Goal: Use online tool/utility: Utilize a website feature to perform a specific function

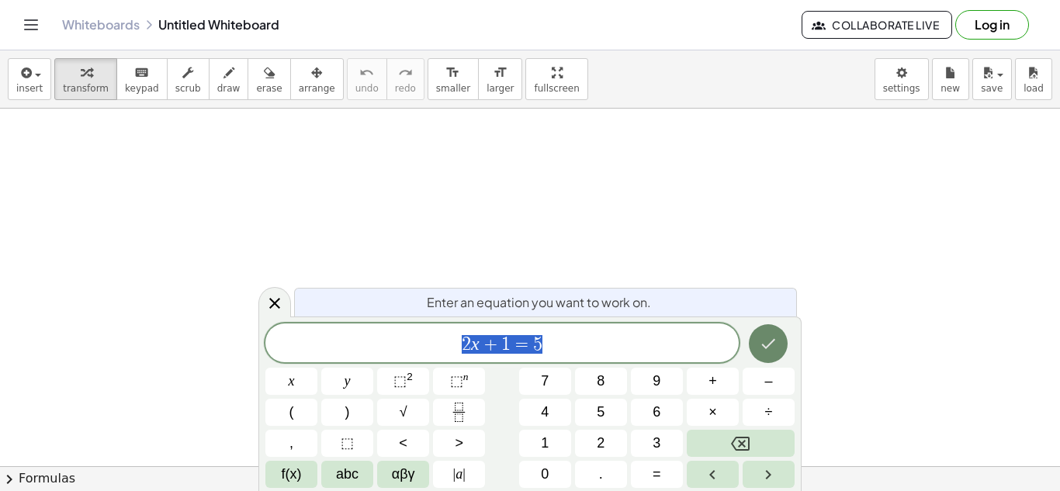
click at [764, 349] on icon "Done" at bounding box center [768, 344] width 19 height 19
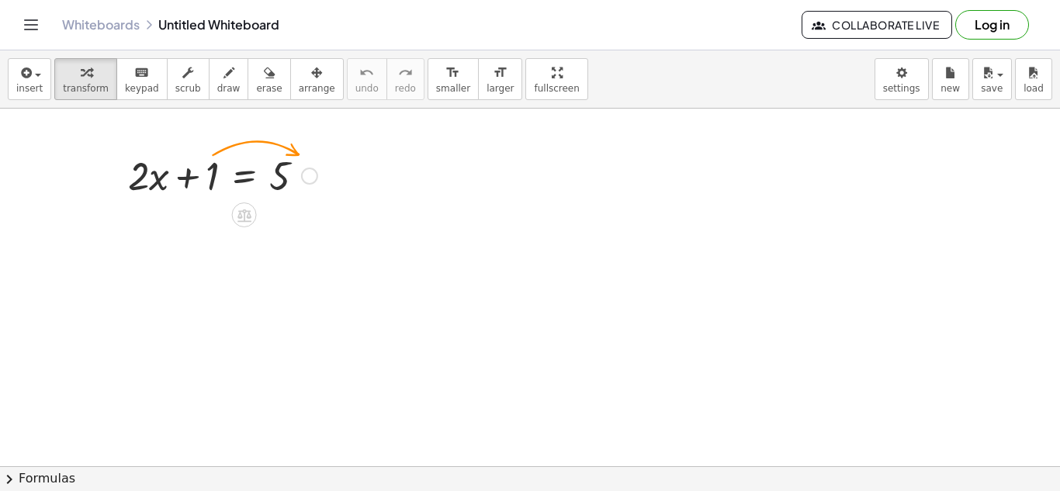
click at [159, 186] on div at bounding box center [222, 174] width 205 height 53
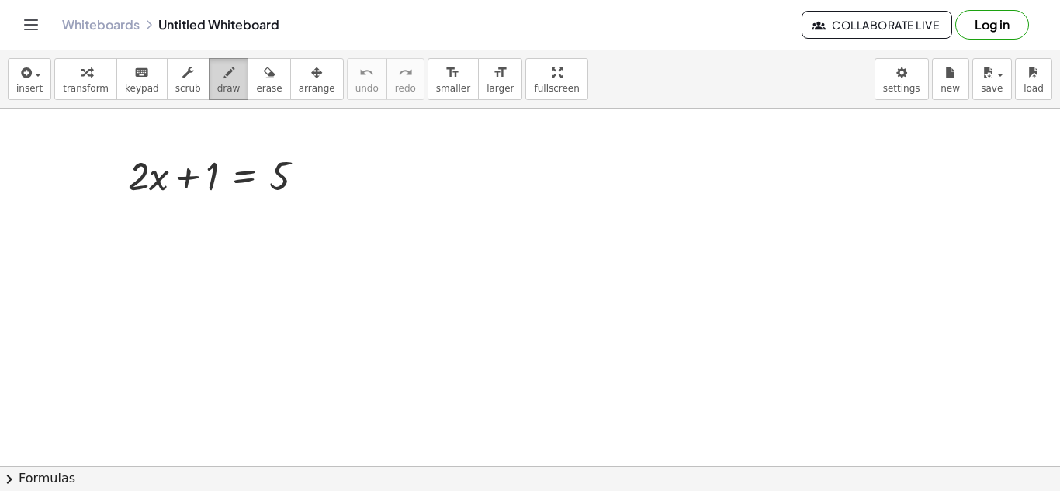
click at [217, 85] on span "draw" at bounding box center [228, 88] width 23 height 11
drag, startPoint x: 189, startPoint y: 224, endPoint x: 213, endPoint y: 237, distance: 27.4
click at [213, 237] on div at bounding box center [530, 467] width 1060 height 716
drag, startPoint x: 259, startPoint y: 227, endPoint x: 252, endPoint y: 256, distance: 30.3
click at [254, 255] on div at bounding box center [530, 467] width 1060 height 716
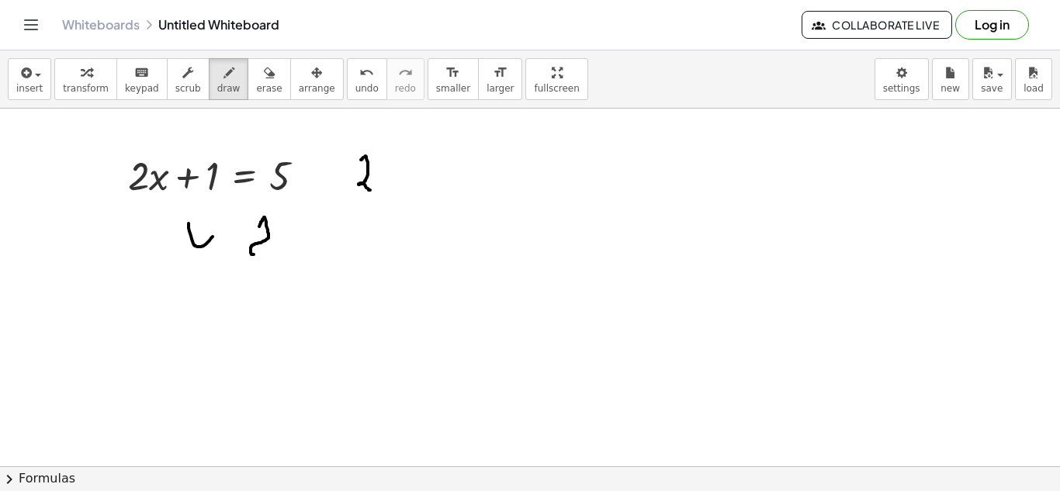
drag, startPoint x: 361, startPoint y: 160, endPoint x: 373, endPoint y: 189, distance: 31.0
click at [372, 189] on div at bounding box center [530, 467] width 1060 height 716
drag, startPoint x: 388, startPoint y: 162, endPoint x: 401, endPoint y: 176, distance: 18.7
click at [401, 196] on div at bounding box center [530, 467] width 1060 height 716
drag, startPoint x: 401, startPoint y: 173, endPoint x: 406, endPoint y: 179, distance: 8.3
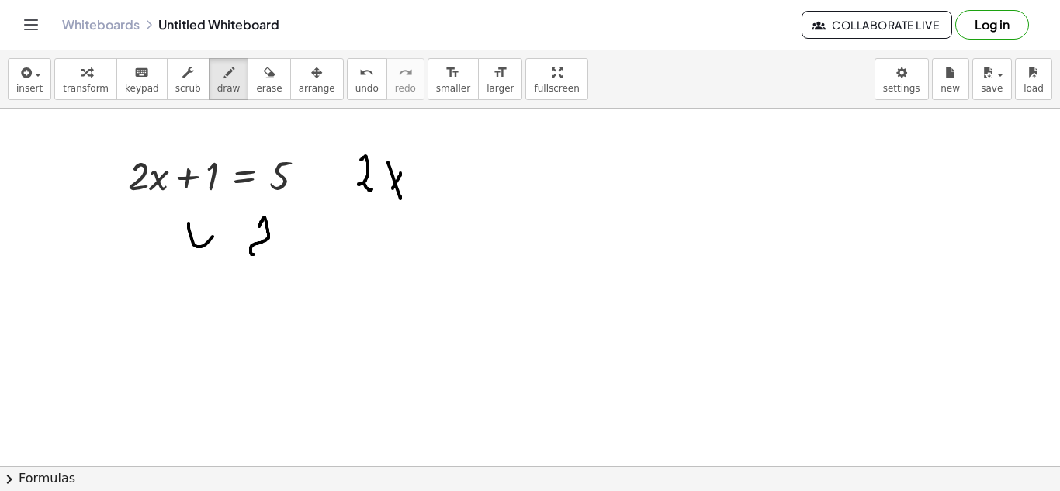
click at [391, 191] on div at bounding box center [530, 467] width 1060 height 716
drag, startPoint x: 439, startPoint y: 175, endPoint x: 439, endPoint y: 208, distance: 32.6
click at [439, 208] on div at bounding box center [530, 467] width 1060 height 716
click at [130, 95] on button "keyboard keypad" at bounding box center [141, 79] width 51 height 42
click at [381, 182] on div at bounding box center [530, 467] width 1060 height 716
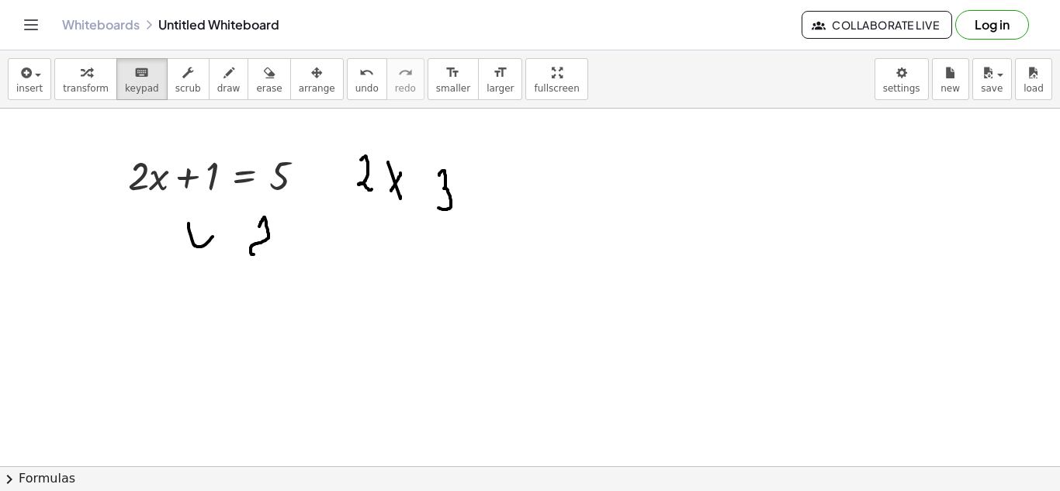
click at [449, 187] on div at bounding box center [530, 467] width 1060 height 716
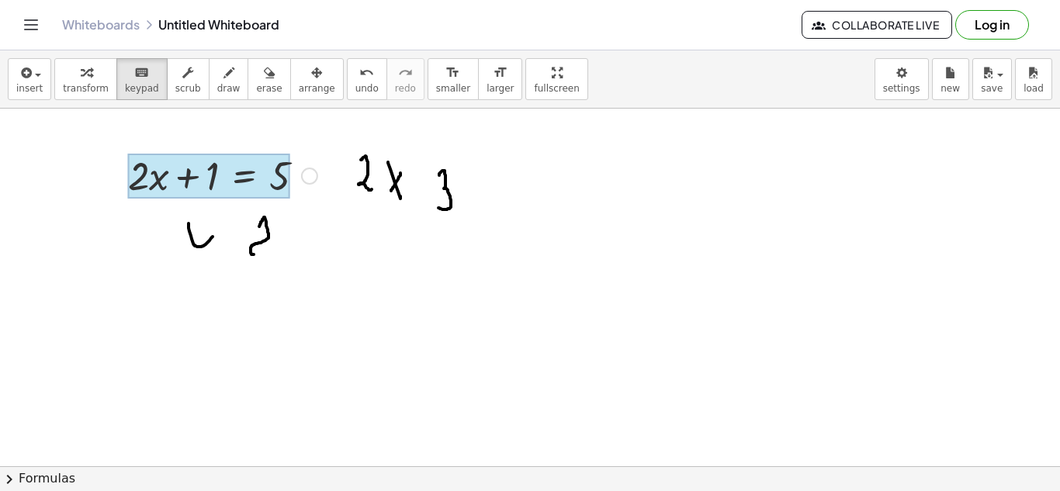
click at [248, 169] on div at bounding box center [209, 176] width 162 height 45
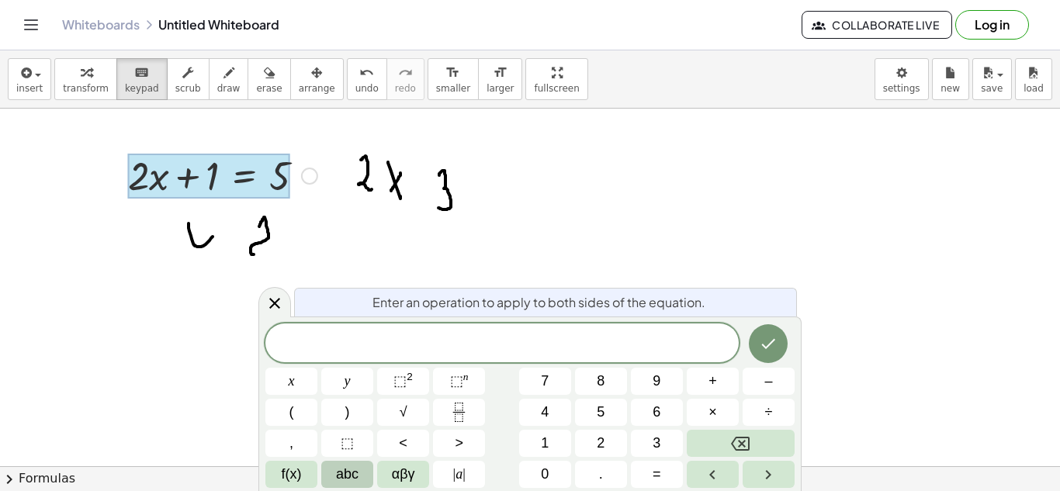
click at [354, 473] on span "abc" at bounding box center [347, 474] width 23 height 21
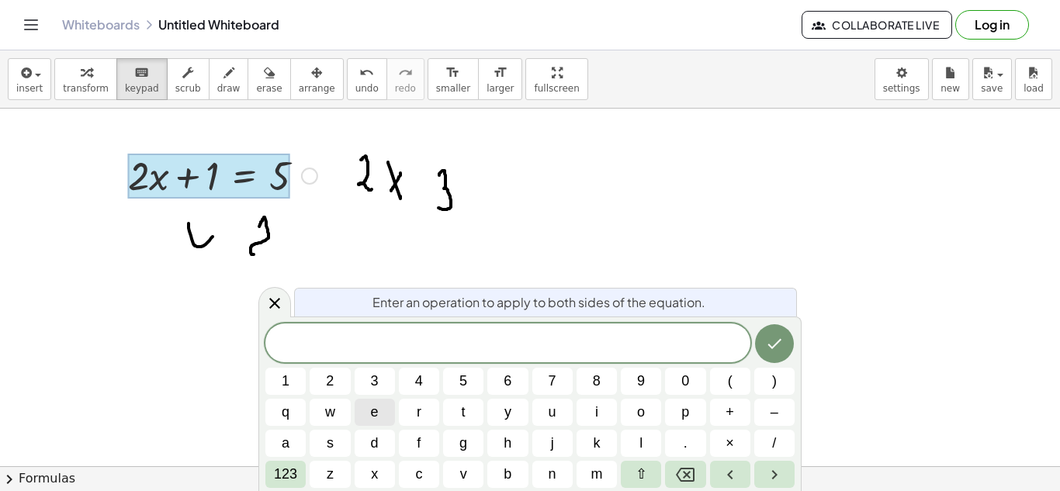
click at [376, 415] on span "e" at bounding box center [375, 412] width 8 height 21
click at [689, 471] on icon "Backspace" at bounding box center [685, 475] width 19 height 19
click at [769, 473] on icon "Right arrow" at bounding box center [774, 475] width 19 height 19
click at [373, 414] on span "e" at bounding box center [375, 412] width 8 height 21
click at [730, 415] on span "+" at bounding box center [730, 412] width 9 height 21
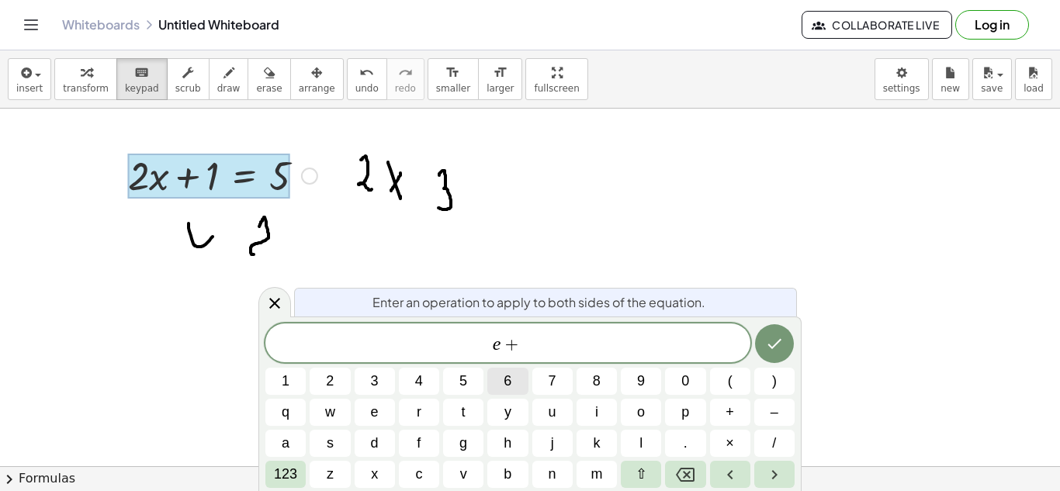
click at [508, 380] on span "6" at bounding box center [508, 381] width 8 height 21
click at [290, 472] on span "123" at bounding box center [285, 474] width 23 height 21
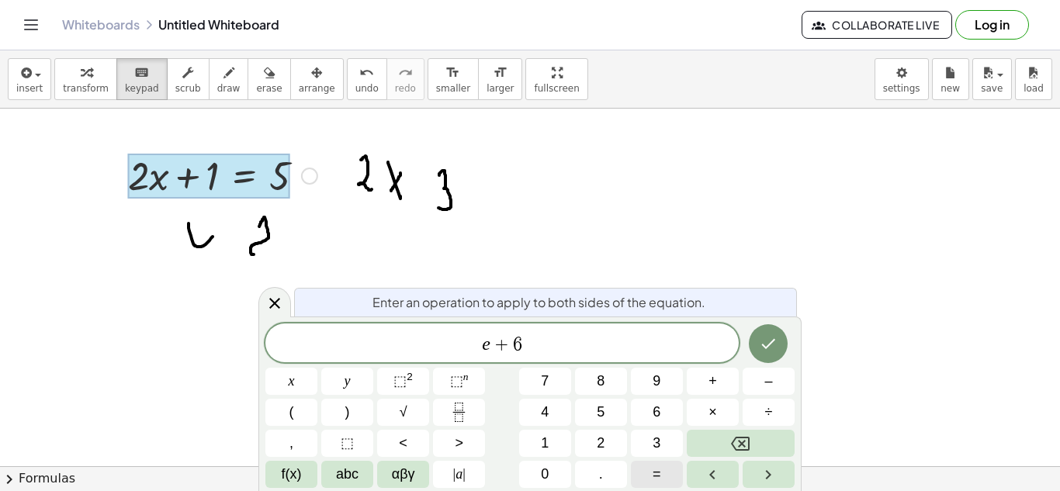
click at [651, 472] on button "=" at bounding box center [657, 474] width 52 height 27
click at [602, 444] on span "2" at bounding box center [601, 443] width 8 height 21
click at [765, 345] on icon "Done" at bounding box center [768, 344] width 19 height 19
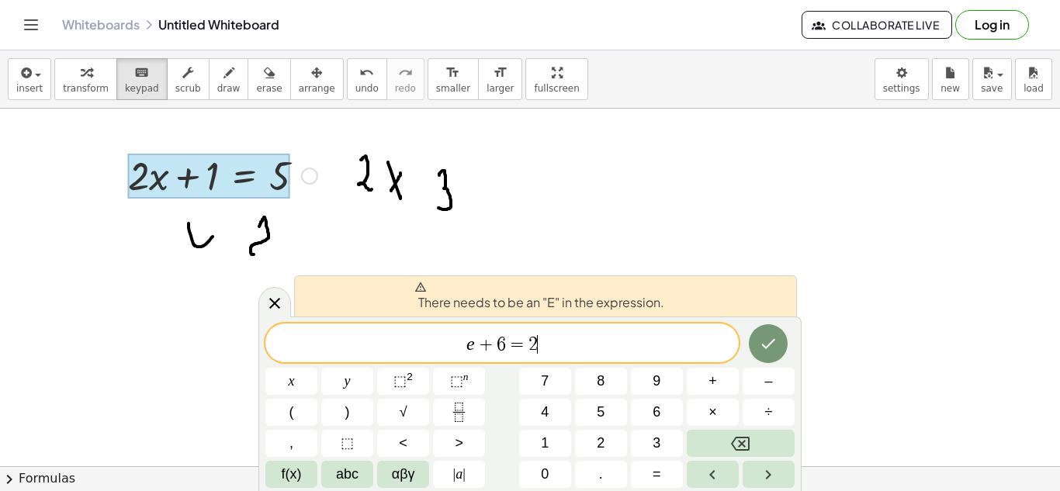
click at [477, 343] on span "+" at bounding box center [486, 344] width 23 height 19
click at [739, 439] on icon "Backspace" at bounding box center [740, 444] width 19 height 19
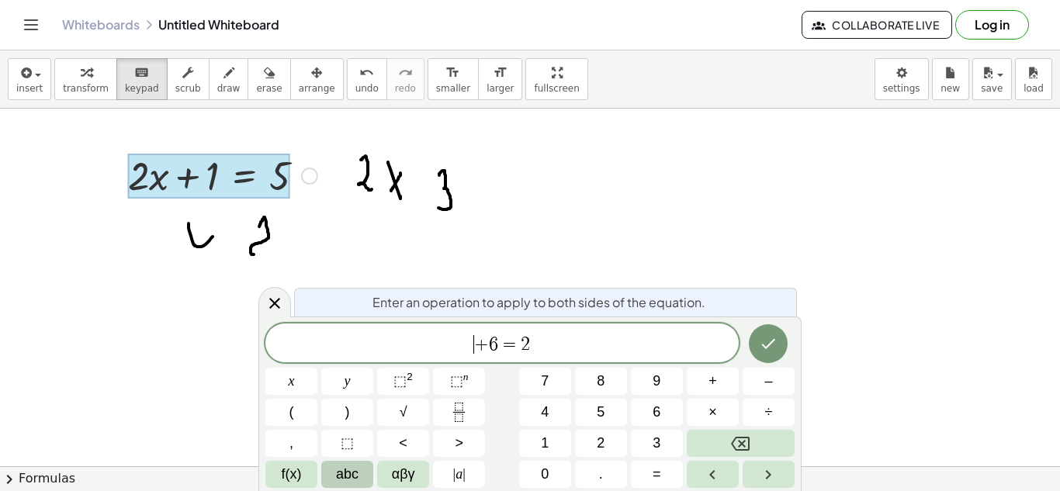
click at [364, 477] on button "abc" at bounding box center [347, 474] width 52 height 27
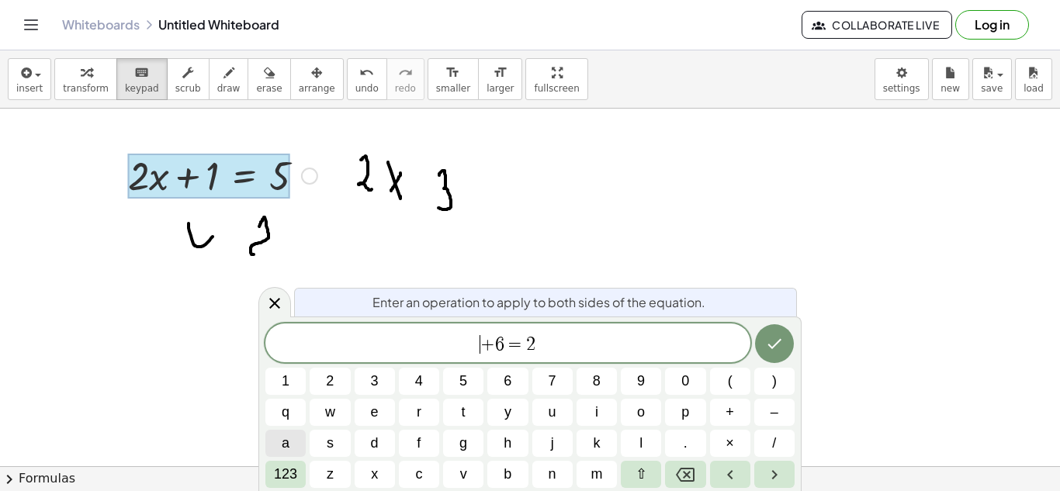
click at [290, 441] on button "a" at bounding box center [285, 443] width 40 height 27
click at [769, 342] on icon "Done" at bounding box center [774, 344] width 19 height 19
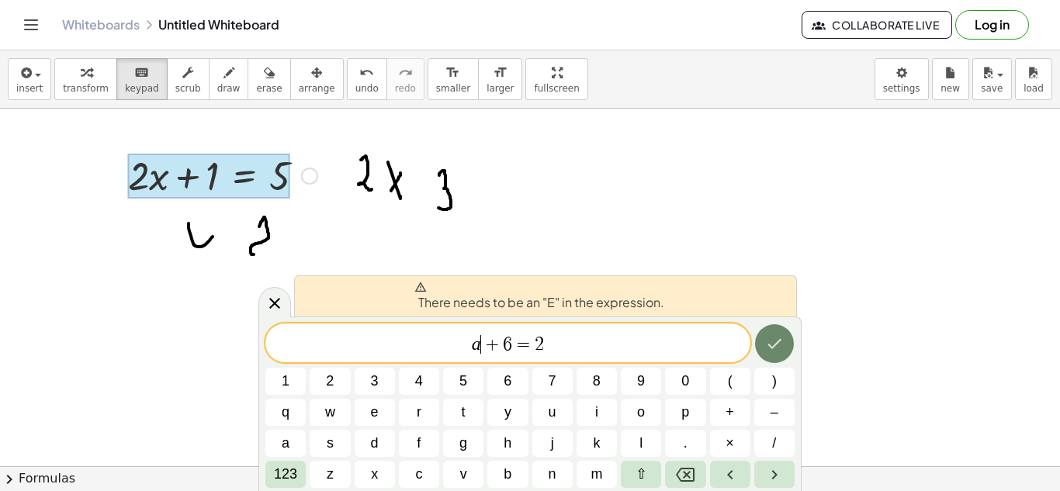
click at [769, 342] on icon "Done" at bounding box center [774, 344] width 19 height 19
click at [373, 475] on span "x" at bounding box center [374, 474] width 7 height 21
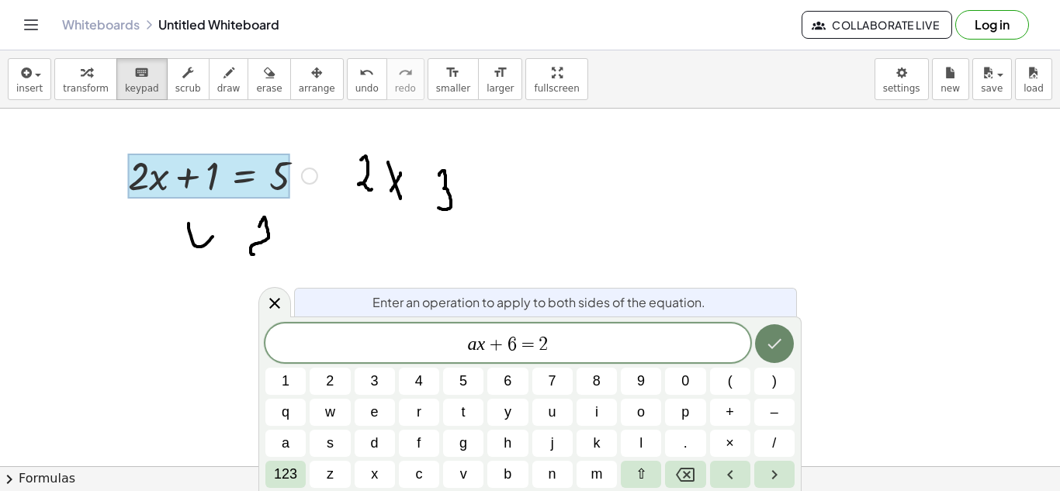
click at [770, 343] on icon "Done" at bounding box center [774, 344] width 19 height 19
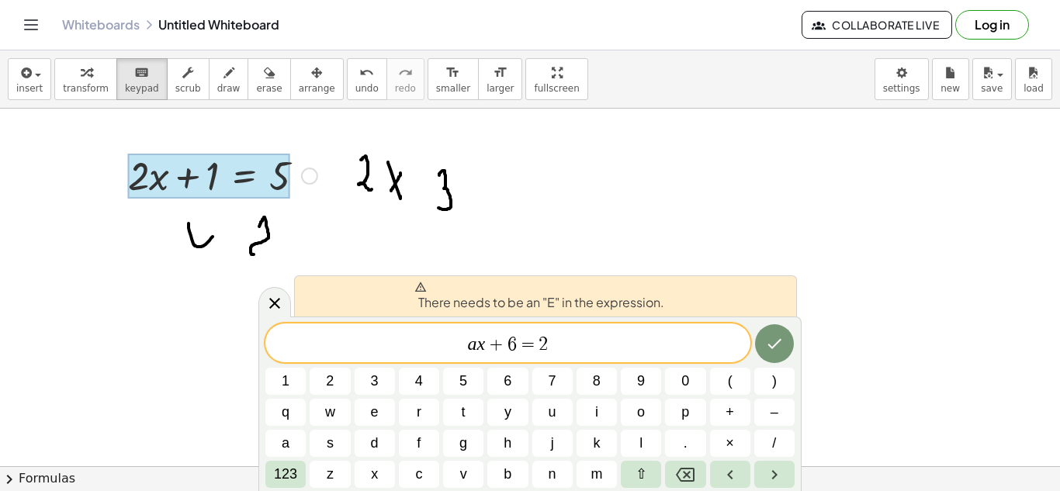
click at [477, 349] on span "a x ​ + 6 = 2" at bounding box center [507, 345] width 485 height 22
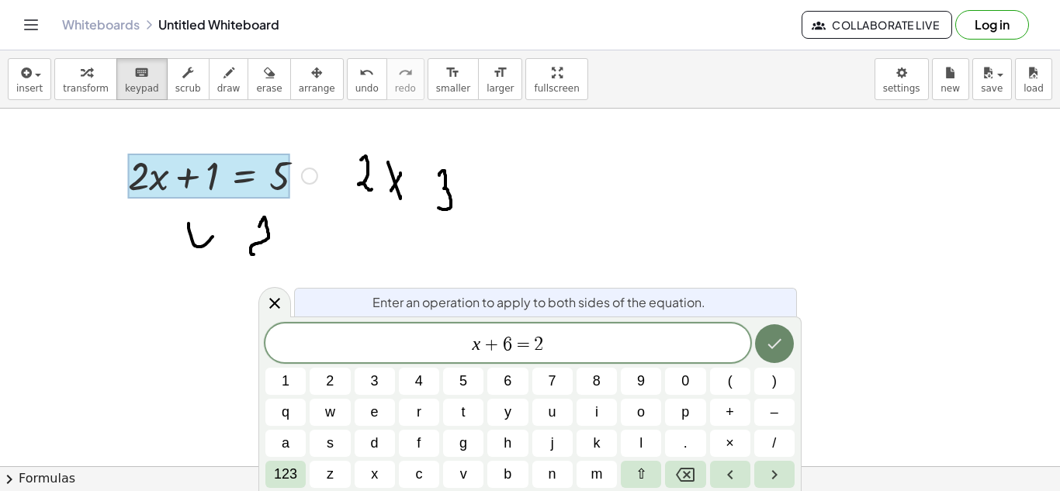
click at [772, 345] on icon "Done" at bounding box center [774, 344] width 19 height 19
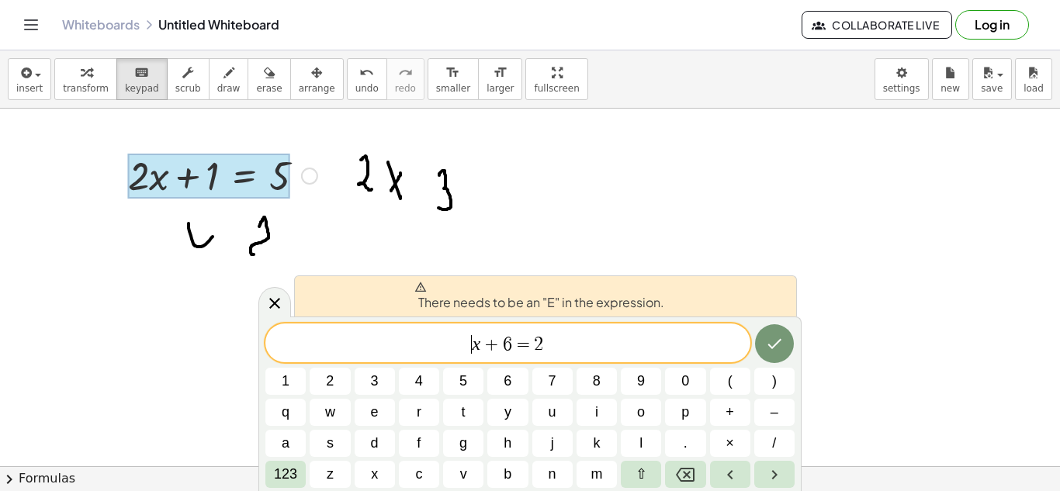
click at [584, 337] on span "​ x + 6 = 2" at bounding box center [507, 345] width 485 height 22
click at [271, 310] on icon at bounding box center [274, 303] width 19 height 19
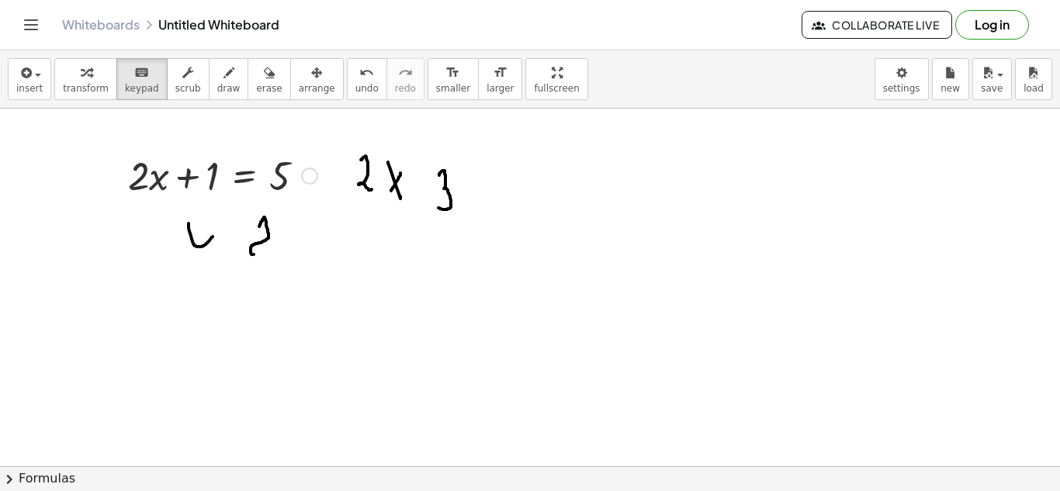
click at [312, 175] on div at bounding box center [309, 176] width 17 height 17
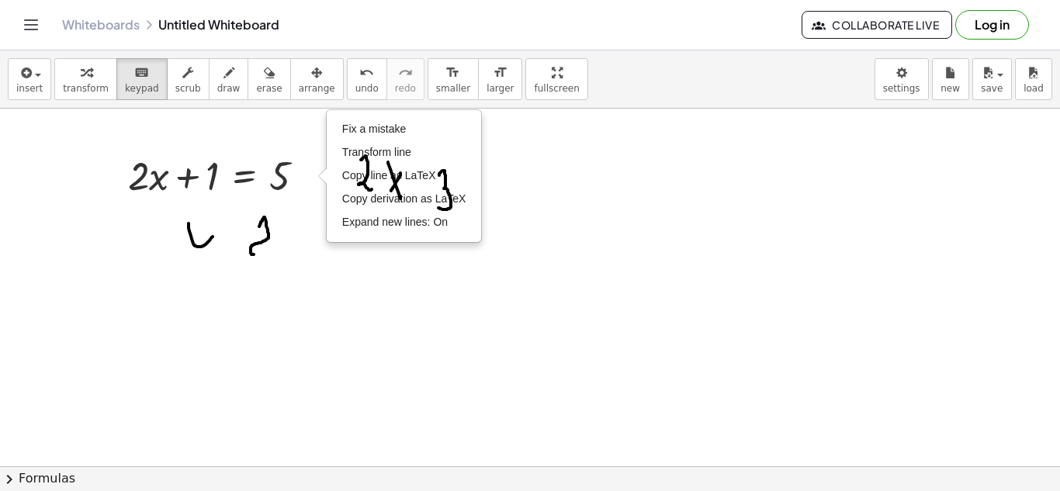
click at [429, 299] on div at bounding box center [530, 467] width 1060 height 716
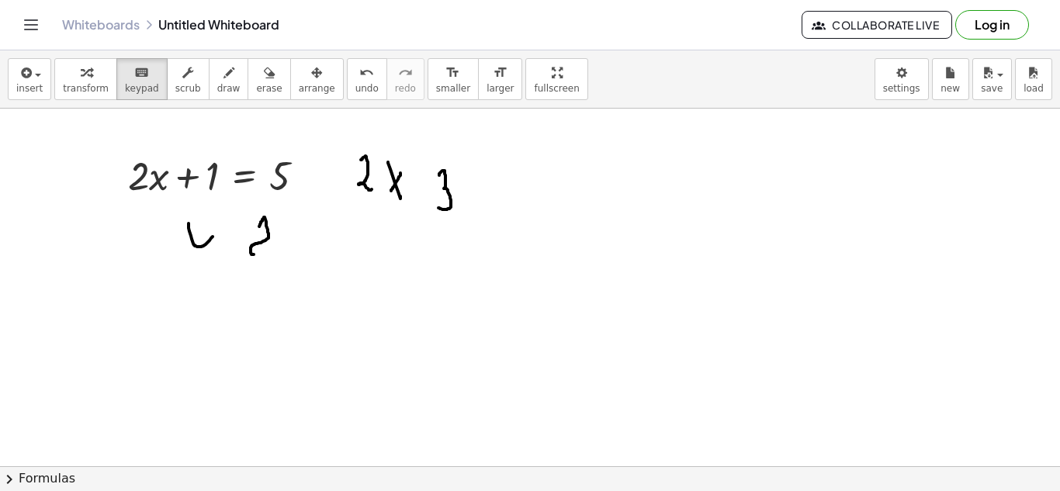
drag, startPoint x: 404, startPoint y: 271, endPoint x: 418, endPoint y: 305, distance: 36.9
click at [416, 316] on div at bounding box center [530, 467] width 1060 height 716
click at [217, 83] on span "draw" at bounding box center [228, 88] width 23 height 11
click at [264, 79] on icon "button" at bounding box center [269, 73] width 11 height 19
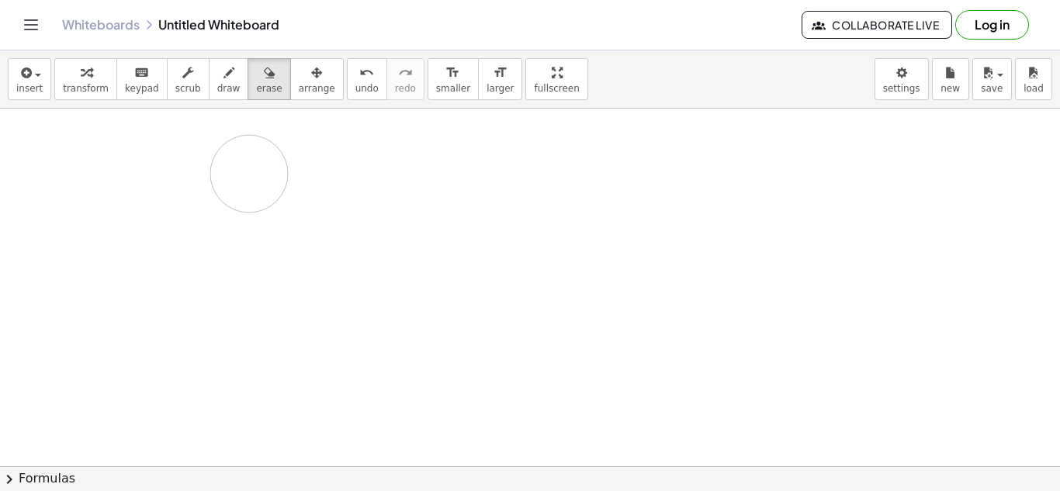
drag, startPoint x: 359, startPoint y: 172, endPoint x: 297, endPoint y: 186, distance: 63.7
click at [297, 186] on div at bounding box center [530, 467] width 1060 height 716
click at [182, 172] on div at bounding box center [530, 467] width 1060 height 716
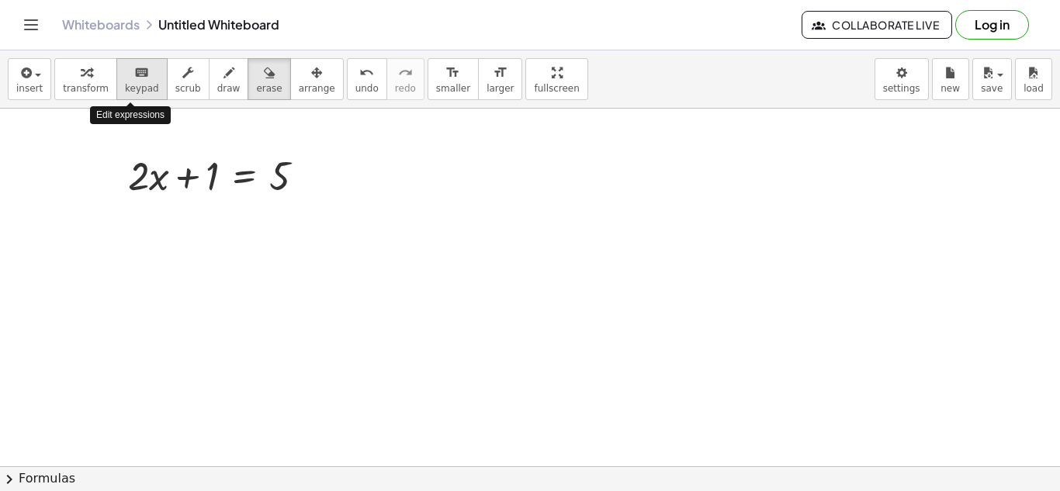
click at [127, 82] on button "keyboard keypad" at bounding box center [141, 79] width 51 height 42
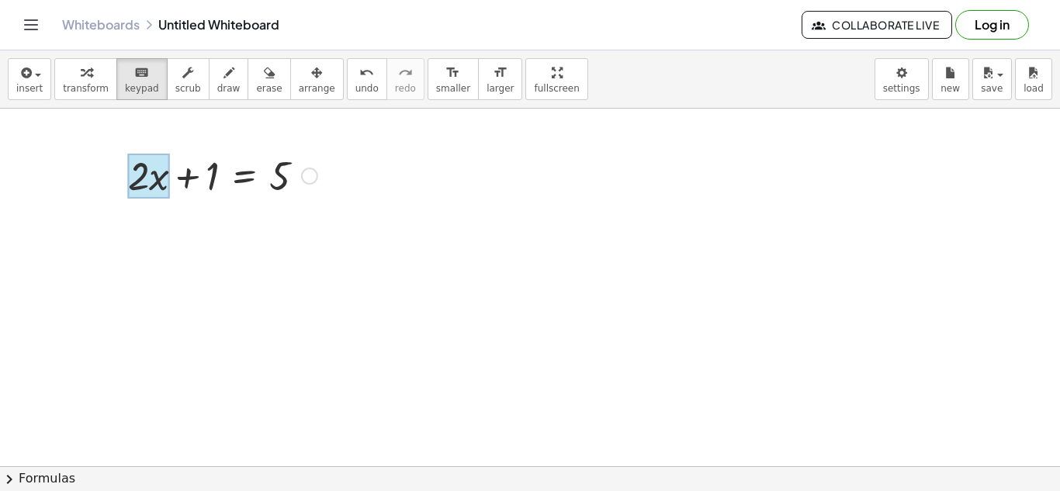
click at [164, 171] on div at bounding box center [148, 176] width 41 height 45
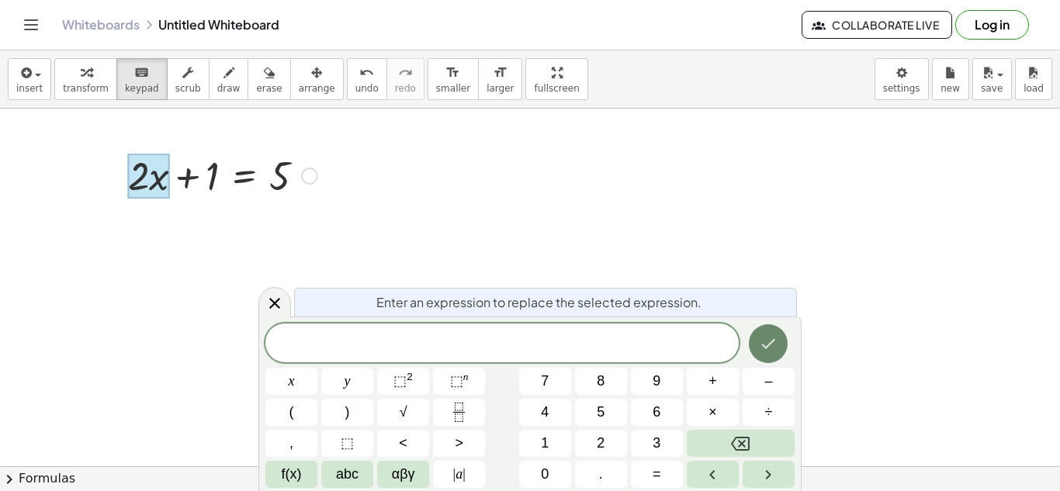
click at [764, 342] on icon "Done" at bounding box center [768, 344] width 19 height 19
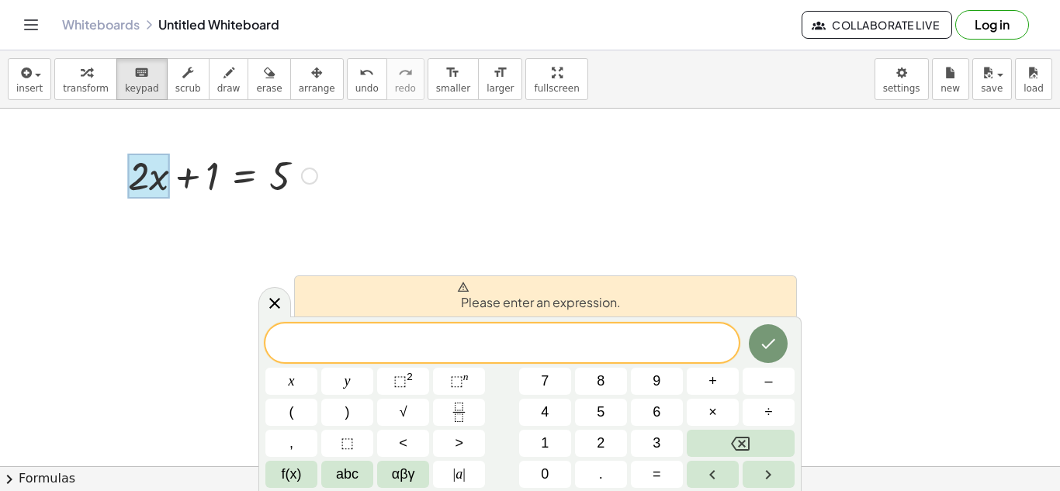
click at [211, 173] on div at bounding box center [222, 174] width 205 height 53
click at [310, 179] on div "Fix a mistake Transform line Copy line as LaTeX Copy derivation as LaTeX Expand…" at bounding box center [309, 176] width 17 height 17
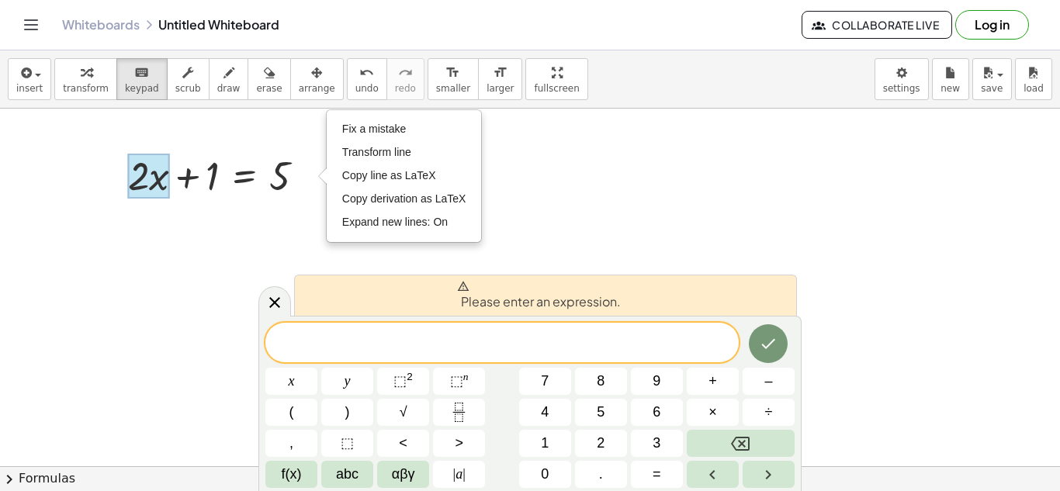
click at [557, 187] on div at bounding box center [530, 467] width 1060 height 716
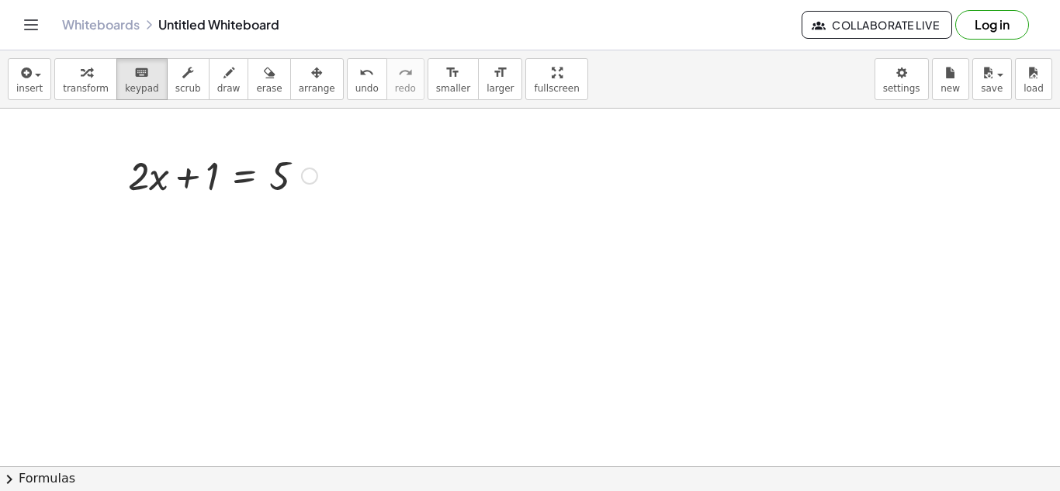
click at [309, 175] on div "Fix a mistake Transform line Copy line as LaTeX Copy derivation as LaTeX Expand…" at bounding box center [309, 176] width 17 height 17
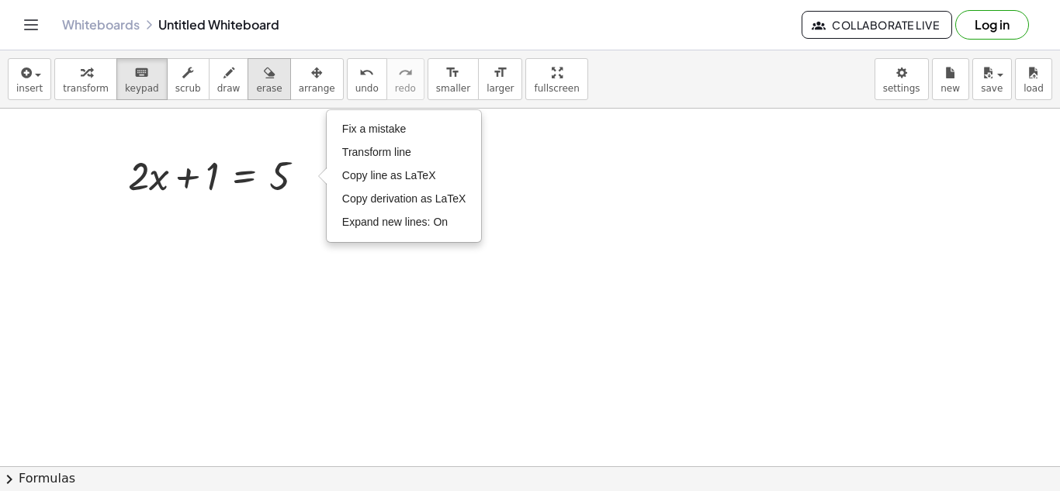
click at [256, 80] on div "button" at bounding box center [269, 72] width 26 height 19
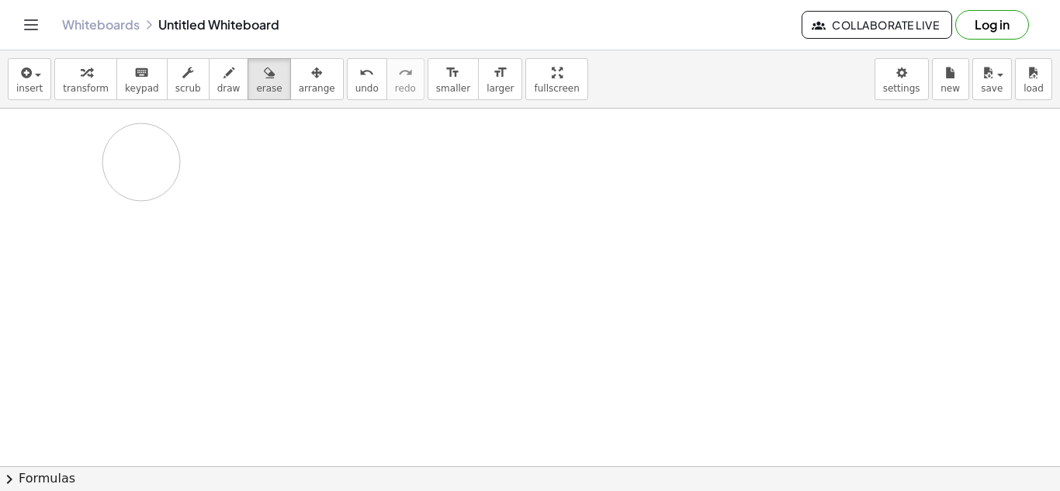
drag, startPoint x: 257, startPoint y: 158, endPoint x: 130, endPoint y: 166, distance: 127.6
click at [130, 166] on div at bounding box center [530, 467] width 1060 height 716
drag, startPoint x: 127, startPoint y: 167, endPoint x: 320, endPoint y: 187, distance: 193.6
click at [320, 187] on div at bounding box center [530, 467] width 1060 height 716
click at [36, 27] on icon "Toggle navigation" at bounding box center [31, 25] width 19 height 19
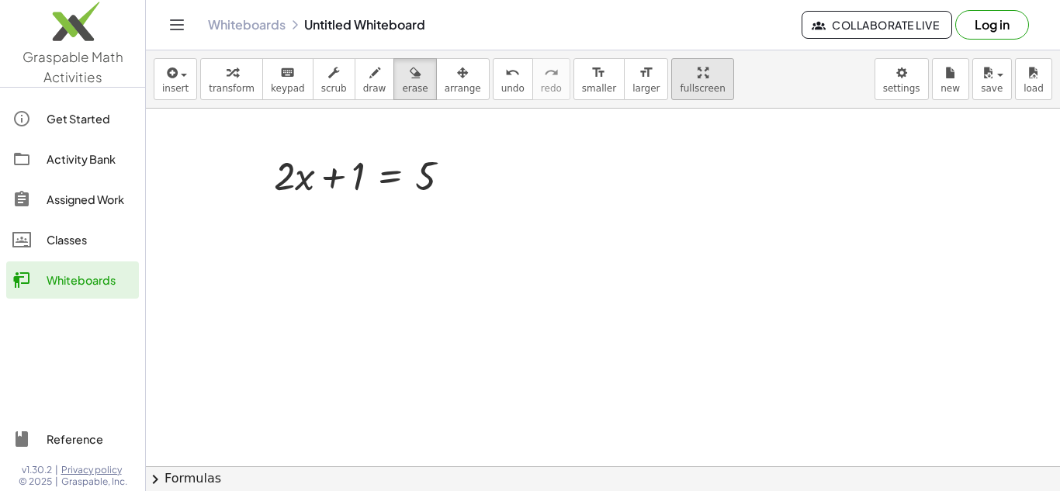
drag, startPoint x: 57, startPoint y: 241, endPoint x: 662, endPoint y: 99, distance: 621.1
click at [57, 241] on div "Classes" at bounding box center [90, 240] width 86 height 19
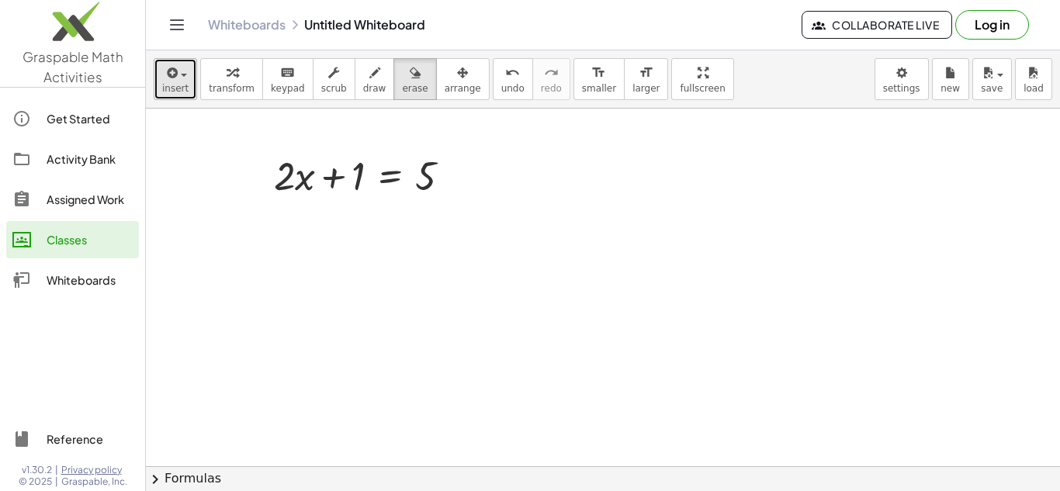
click at [179, 81] on div "button" at bounding box center [175, 72] width 26 height 19
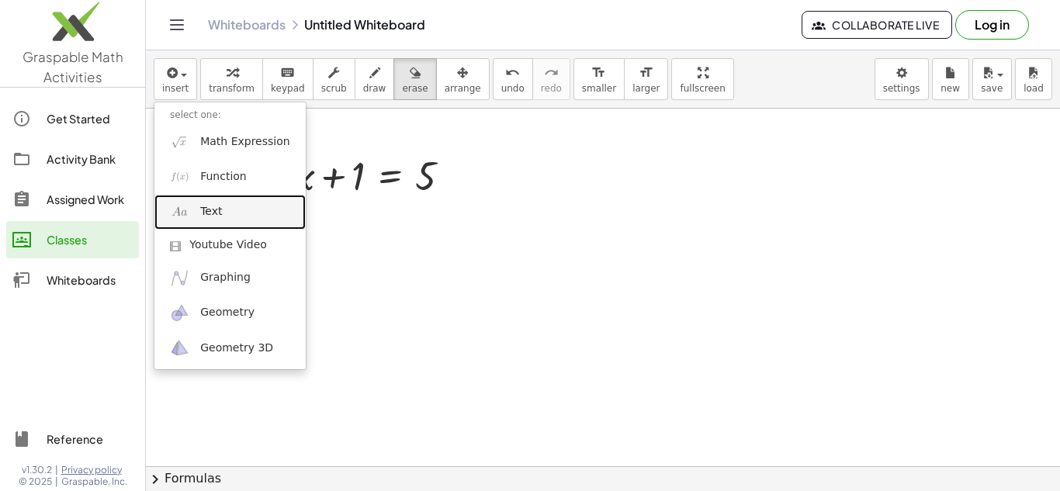
click at [219, 214] on span "Text" at bounding box center [211, 212] width 22 height 16
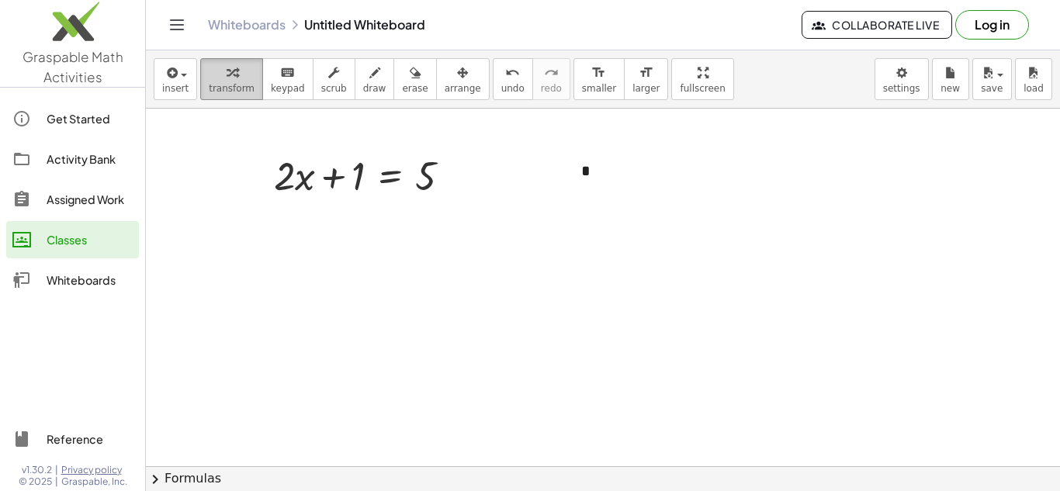
click at [228, 92] on span "transform" at bounding box center [232, 88] width 46 height 11
click at [283, 85] on span "keypad" at bounding box center [288, 88] width 34 height 11
click at [440, 305] on div at bounding box center [603, 467] width 914 height 716
click at [234, 80] on div "button" at bounding box center [232, 72] width 46 height 19
click at [321, 83] on span "scrub" at bounding box center [334, 88] width 26 height 11
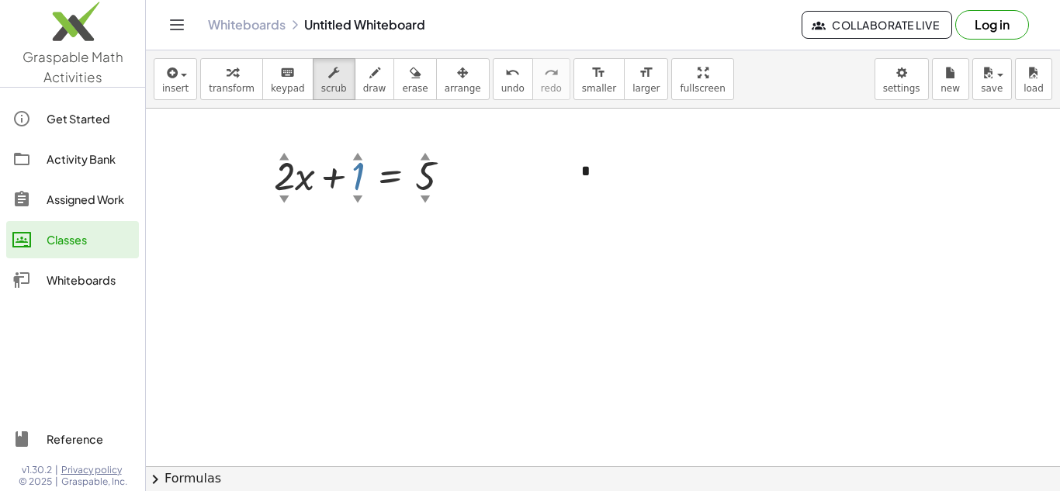
drag, startPoint x: 356, startPoint y: 155, endPoint x: 373, endPoint y: 159, distance: 17.5
click at [390, 176] on div "+ · 2 ▲ ▼ · x + 1 ▲ ▼ = 5 ▲ ▼" at bounding box center [390, 176] width 0 height 0
drag, startPoint x: 356, startPoint y: 198, endPoint x: 376, endPoint y: 193, distance: 20.9
click at [390, 176] on div "+ · 2 ▲ ▼ · x + 1 ▲ ▼ = 5 ▲ ▼" at bounding box center [390, 176] width 0 height 0
click at [356, 157] on div "▲" at bounding box center [358, 156] width 10 height 14
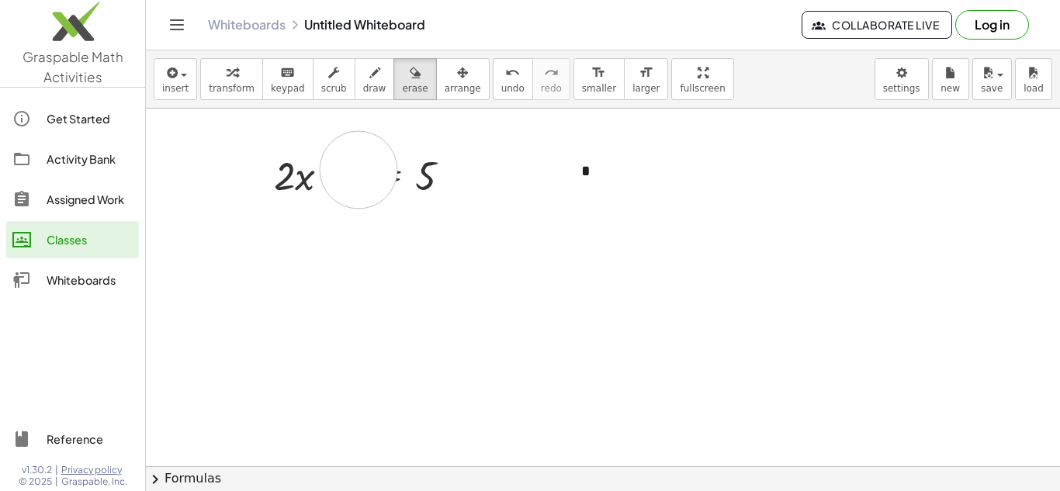
click at [359, 170] on div at bounding box center [603, 467] width 914 height 716
drag, startPoint x: 359, startPoint y: 170, endPoint x: 363, endPoint y: 185, distance: 15.5
click at [363, 185] on div at bounding box center [603, 467] width 914 height 716
click at [363, 86] on span "draw" at bounding box center [374, 88] width 23 height 11
drag, startPoint x: 335, startPoint y: 160, endPoint x: 366, endPoint y: 232, distance: 78.6
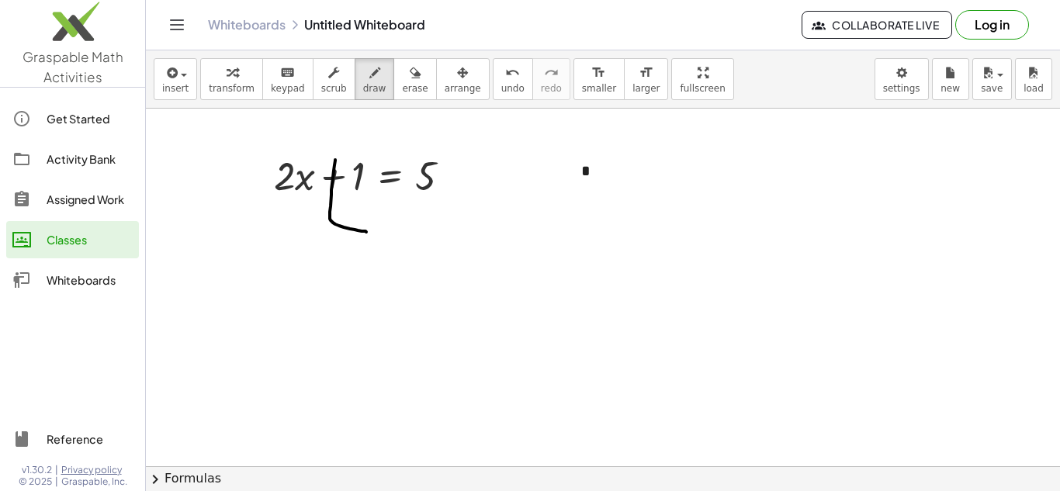
click at [366, 232] on div at bounding box center [603, 467] width 914 height 716
drag, startPoint x: 293, startPoint y: 251, endPoint x: 308, endPoint y: 277, distance: 30.0
click at [308, 277] on div at bounding box center [603, 467] width 914 height 716
drag, startPoint x: 307, startPoint y: 255, endPoint x: 306, endPoint y: 314, distance: 58.2
click at [306, 314] on div at bounding box center [603, 467] width 914 height 716
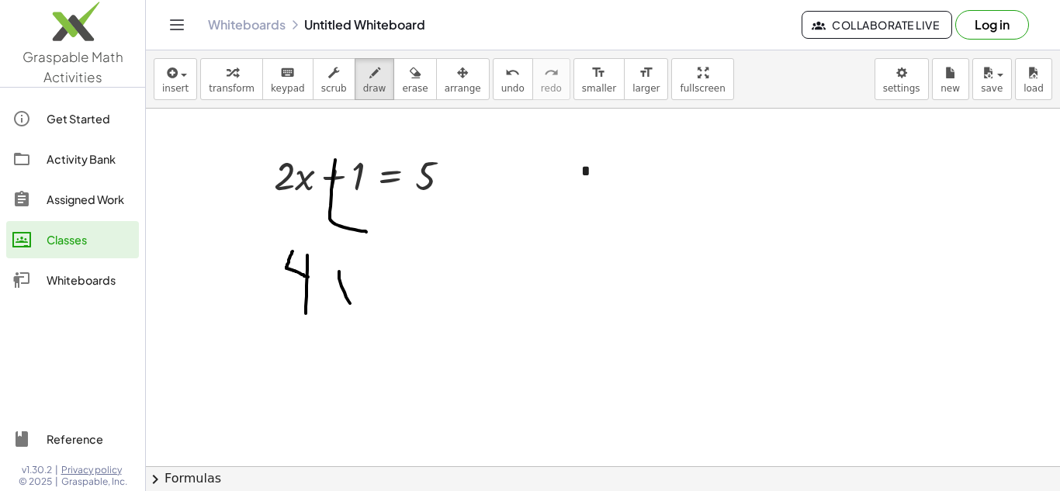
drag, startPoint x: 345, startPoint y: 293, endPoint x: 354, endPoint y: 310, distance: 20.1
click at [354, 310] on div at bounding box center [603, 467] width 914 height 716
drag, startPoint x: 353, startPoint y: 282, endPoint x: 339, endPoint y: 306, distance: 27.8
click at [339, 306] on div at bounding box center [603, 467] width 914 height 716
drag, startPoint x: 381, startPoint y: 301, endPoint x: 381, endPoint y: 314, distance: 12.4
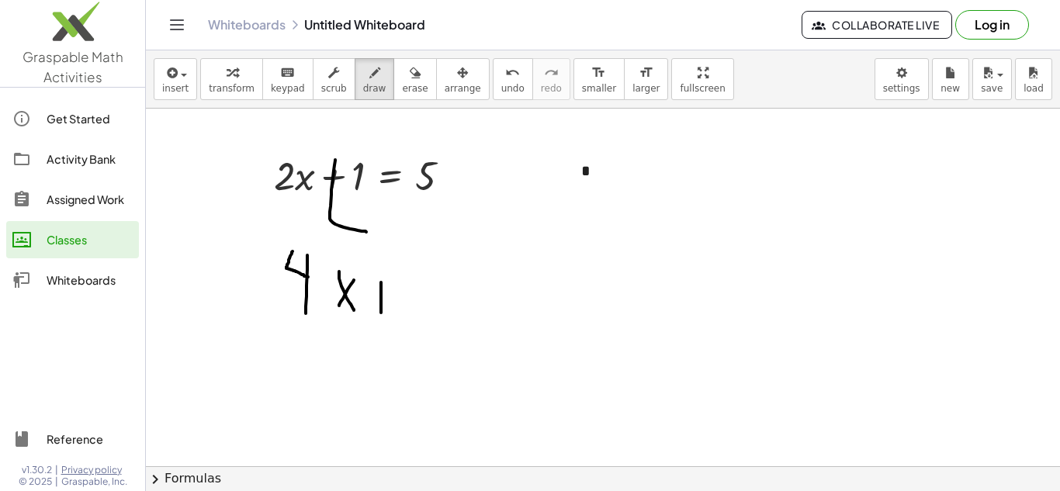
click at [381, 314] on div at bounding box center [603, 467] width 914 height 716
drag, startPoint x: 373, startPoint y: 300, endPoint x: 399, endPoint y: 304, distance: 26.7
click at [399, 304] on div at bounding box center [603, 467] width 914 height 716
click at [407, 281] on div at bounding box center [603, 467] width 914 height 716
drag, startPoint x: 433, startPoint y: 292, endPoint x: 443, endPoint y: 295, distance: 10.6
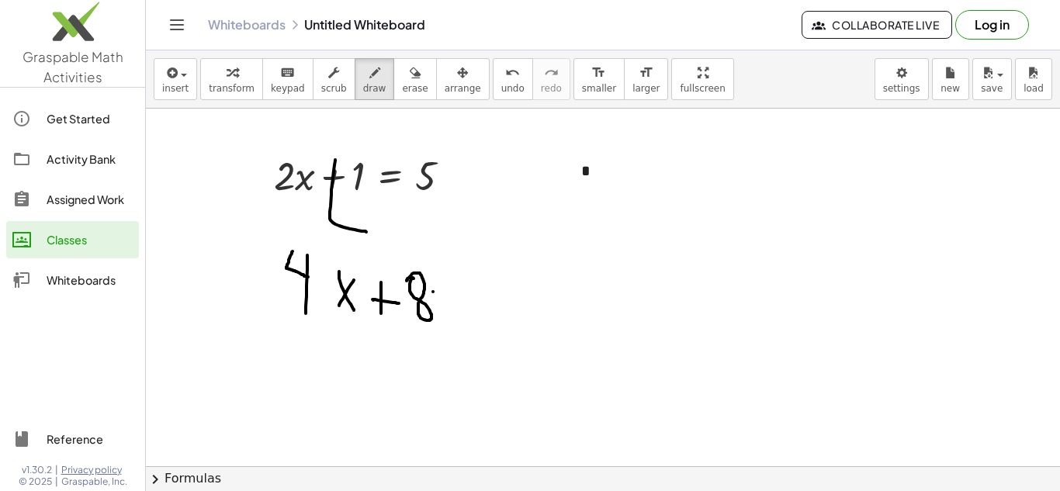
click at [444, 294] on div at bounding box center [603, 467] width 914 height 716
click at [449, 302] on div at bounding box center [603, 467] width 914 height 716
drag, startPoint x: 460, startPoint y: 282, endPoint x: 570, endPoint y: 283, distance: 109.5
click at [570, 283] on div at bounding box center [603, 467] width 914 height 716
drag, startPoint x: 508, startPoint y: 283, endPoint x: 508, endPoint y: 310, distance: 27.2
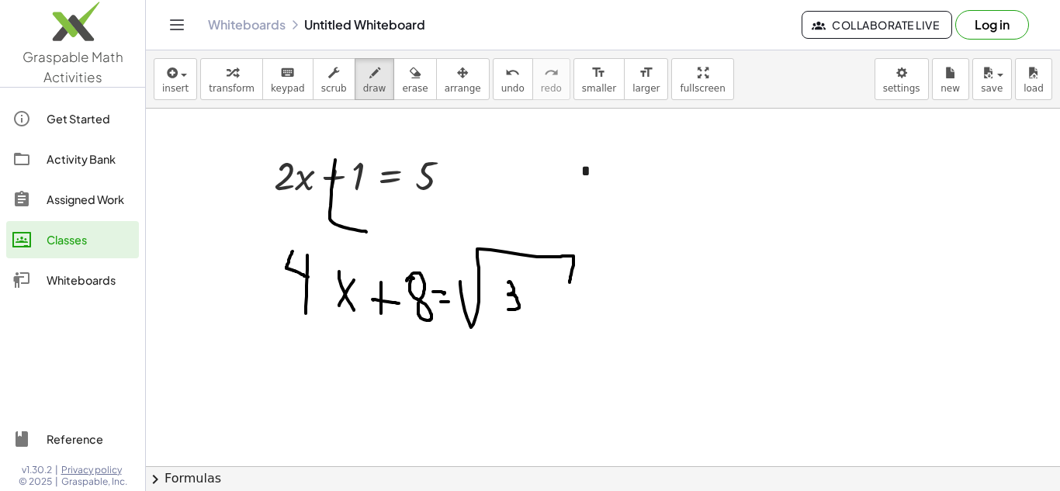
click at [508, 310] on div at bounding box center [603, 467] width 914 height 716
drag, startPoint x: 541, startPoint y: 285, endPoint x: 528, endPoint y: 316, distance: 33.7
click at [528, 316] on div at bounding box center [603, 467] width 914 height 716
click at [410, 78] on icon "button" at bounding box center [415, 73] width 11 height 19
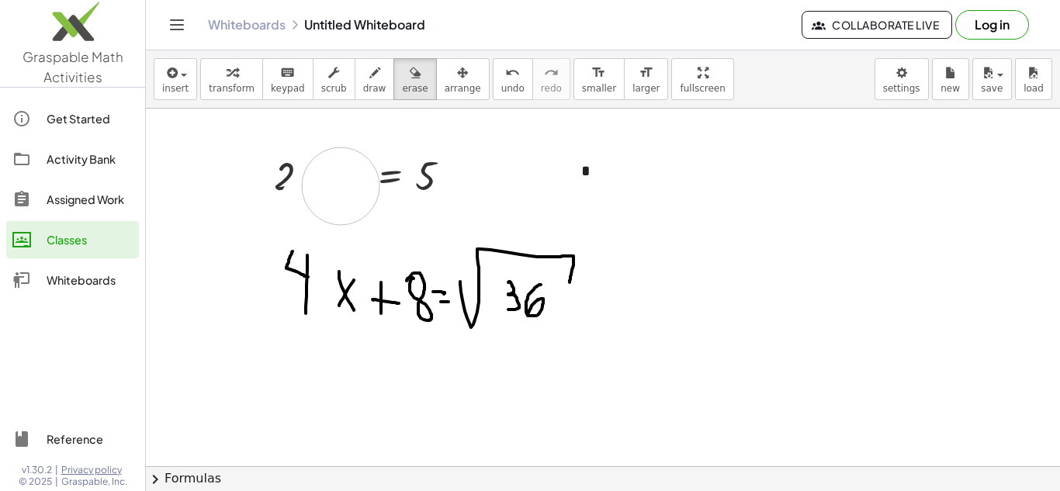
drag, startPoint x: 317, startPoint y: 207, endPoint x: 341, endPoint y: 186, distance: 31.3
click at [341, 186] on div at bounding box center [603, 467] width 914 height 716
click at [369, 74] on icon "button" at bounding box center [374, 73] width 11 height 19
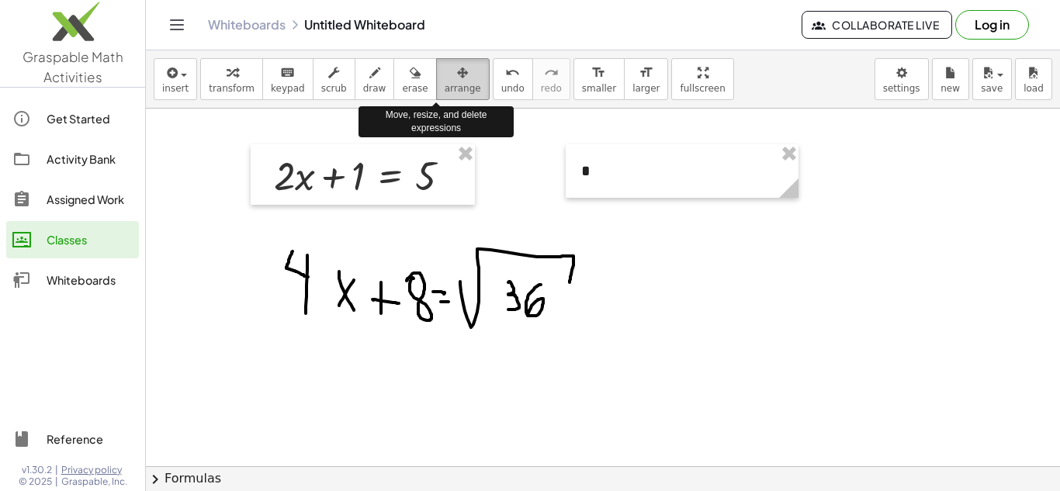
click at [445, 89] on span "arrange" at bounding box center [463, 88] width 36 height 11
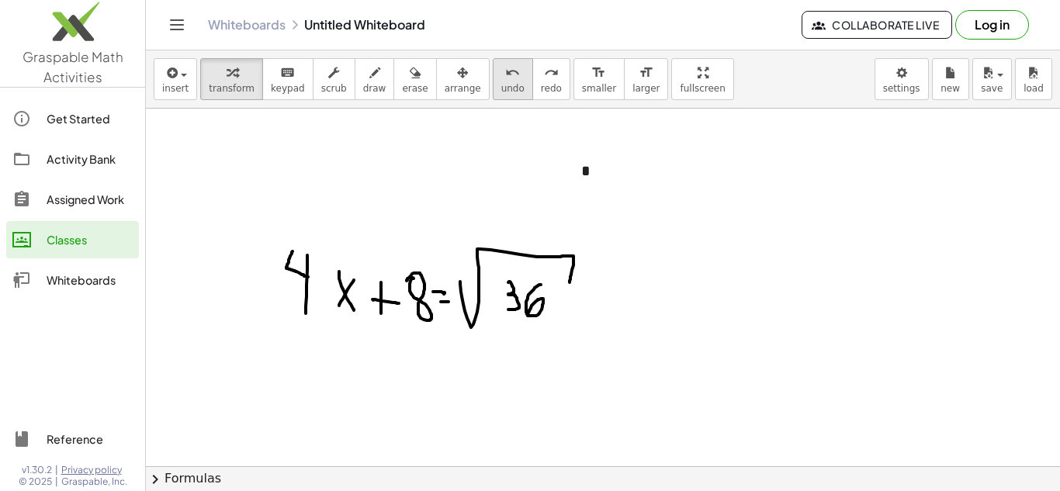
click at [501, 87] on span "undo" at bounding box center [512, 88] width 23 height 11
click at [582, 85] on span "smaller" at bounding box center [599, 88] width 34 height 11
click at [639, 81] on icon "format_size" at bounding box center [646, 73] width 15 height 19
drag, startPoint x: 276, startPoint y: 325, endPoint x: 300, endPoint y: 351, distance: 34.6
click at [300, 351] on div at bounding box center [603, 467] width 914 height 716
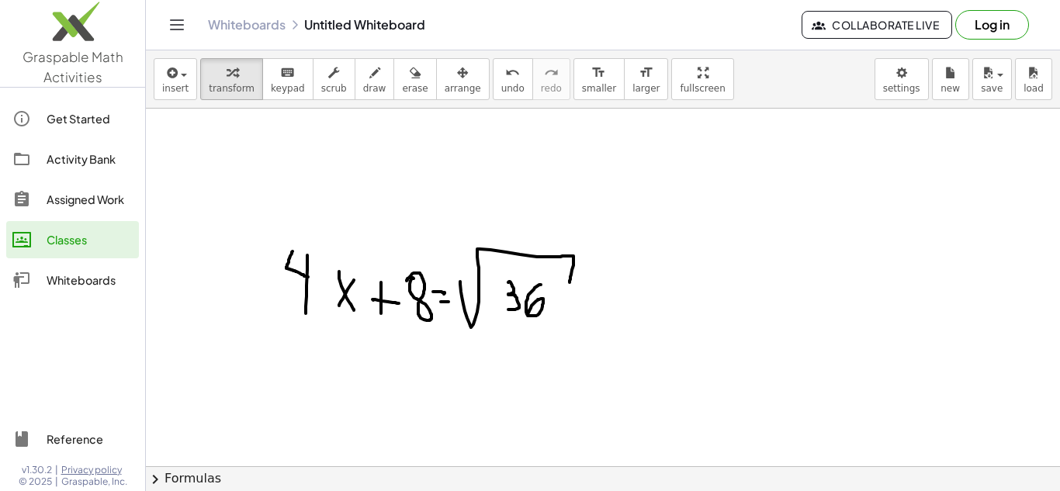
click at [307, 283] on div at bounding box center [603, 467] width 914 height 716
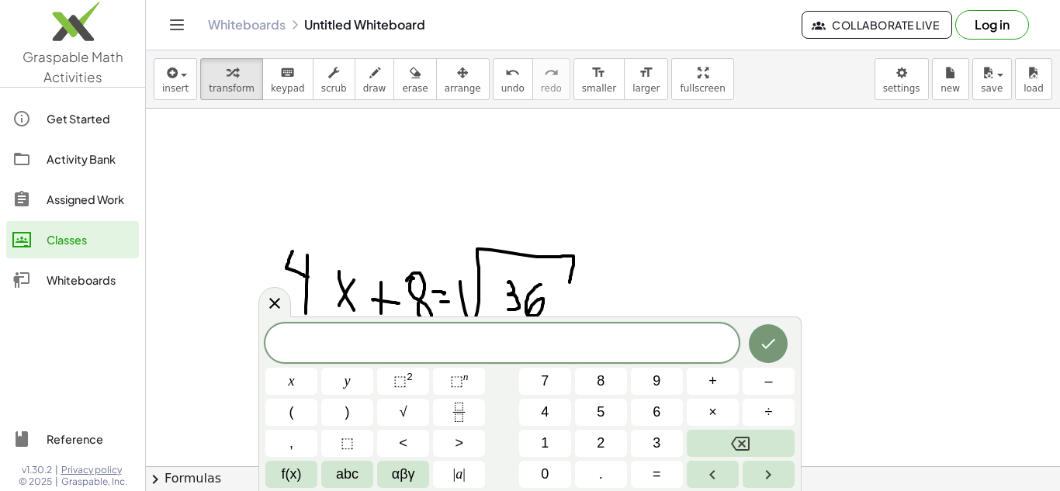
click at [335, 197] on div at bounding box center [603, 467] width 914 height 716
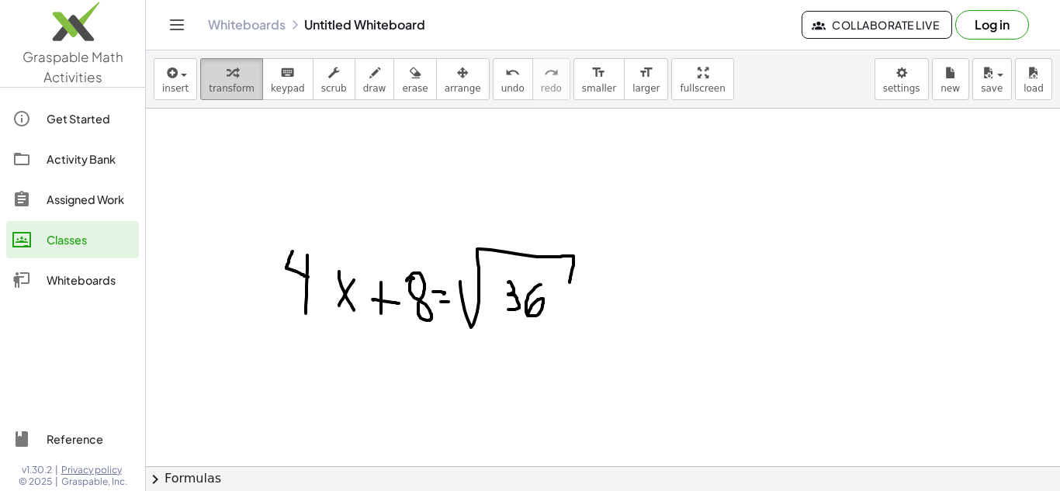
click at [240, 88] on span "transform" at bounding box center [232, 88] width 46 height 11
click at [305, 283] on div at bounding box center [603, 467] width 914 height 716
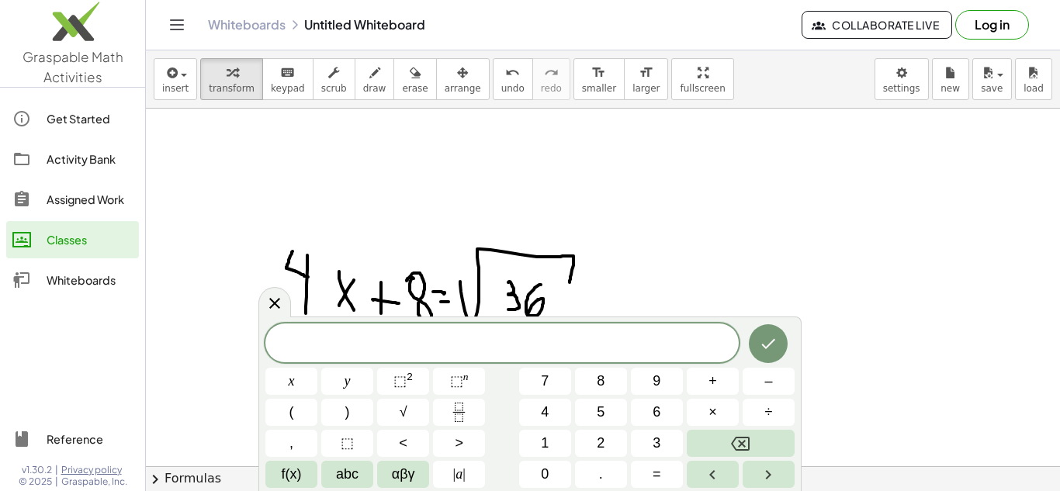
click at [458, 309] on div at bounding box center [603, 467] width 914 height 716
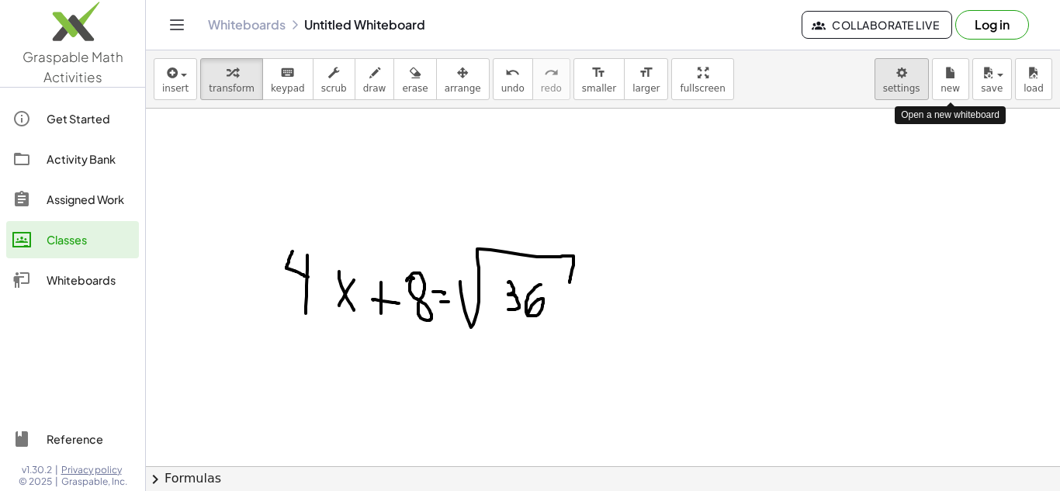
click at [911, 86] on body "Graspable Math Activities Get Started Activity Bank Assigned Work Classes White…" at bounding box center [530, 245] width 1060 height 491
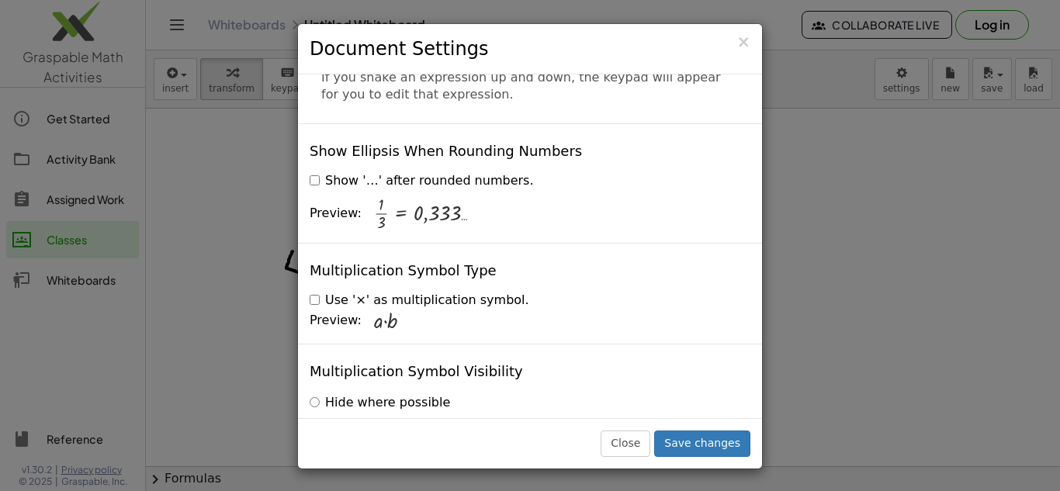
scroll to position [3803, 0]
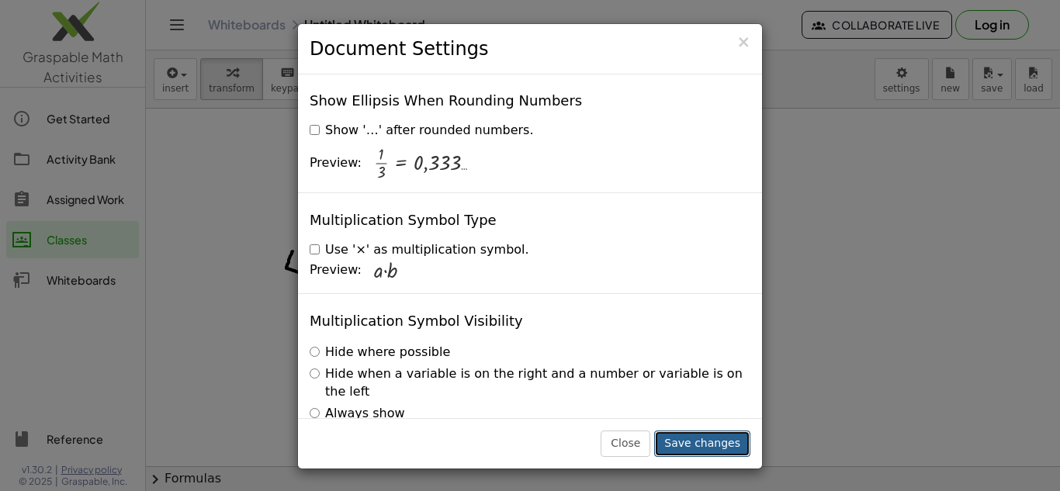
click at [717, 445] on button "Save changes" at bounding box center [702, 444] width 96 height 26
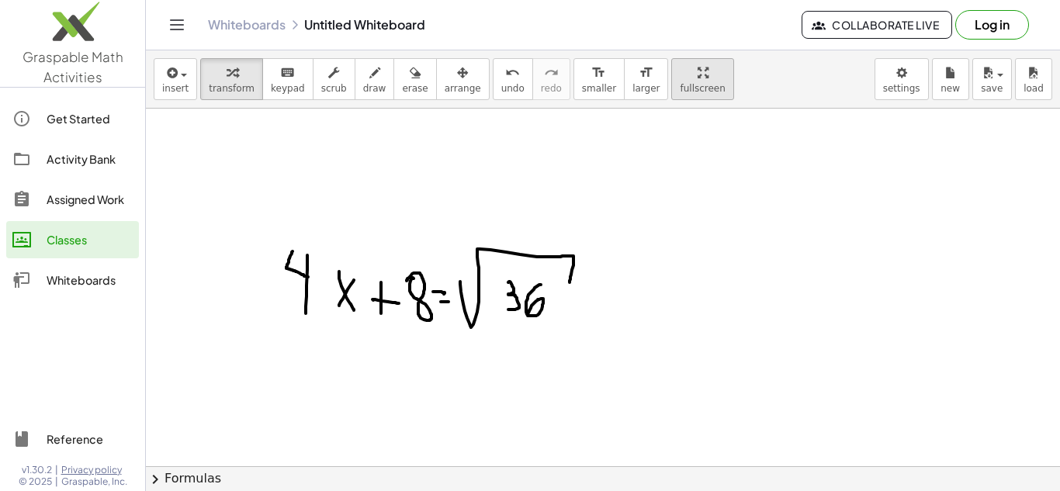
drag, startPoint x: 66, startPoint y: 202, endPoint x: 662, endPoint y: 95, distance: 605.7
click at [66, 202] on div "Assigned Work" at bounding box center [90, 199] width 86 height 19
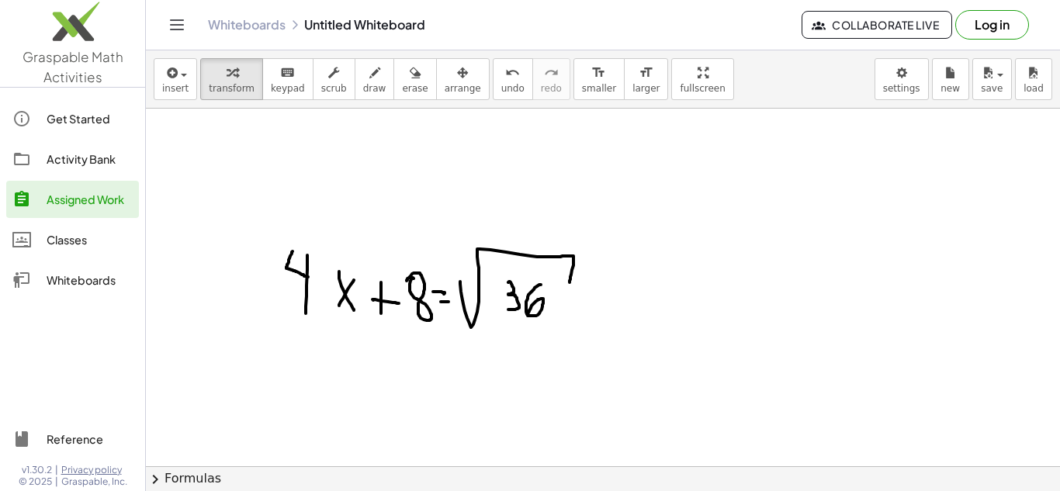
click at [88, 280] on div "Whiteboards" at bounding box center [90, 280] width 86 height 19
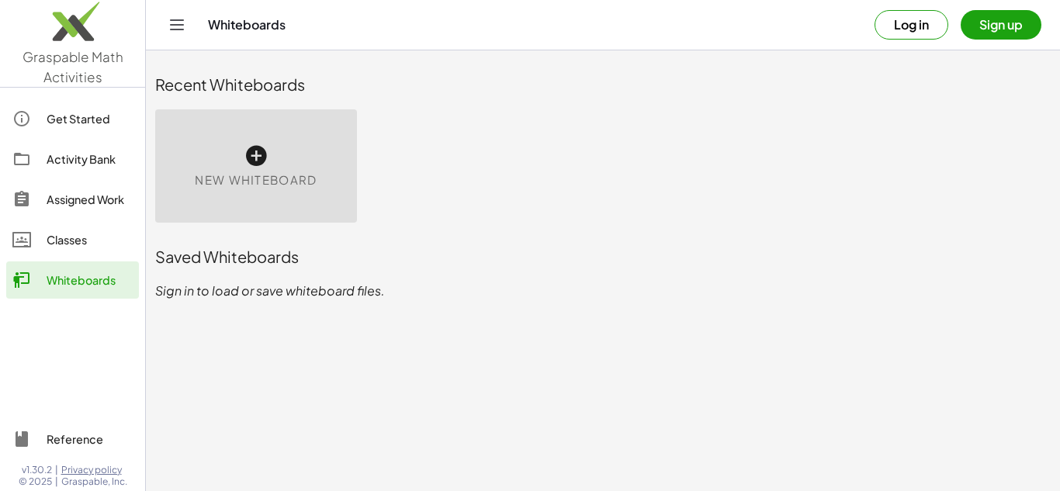
click at [254, 156] on icon at bounding box center [256, 156] width 25 height 25
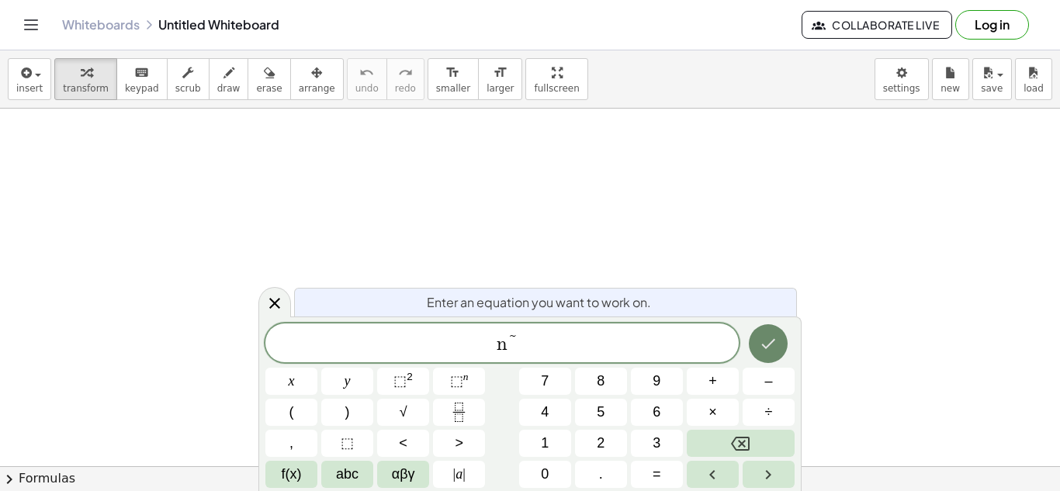
click at [772, 340] on icon "Done" at bounding box center [768, 344] width 19 height 19
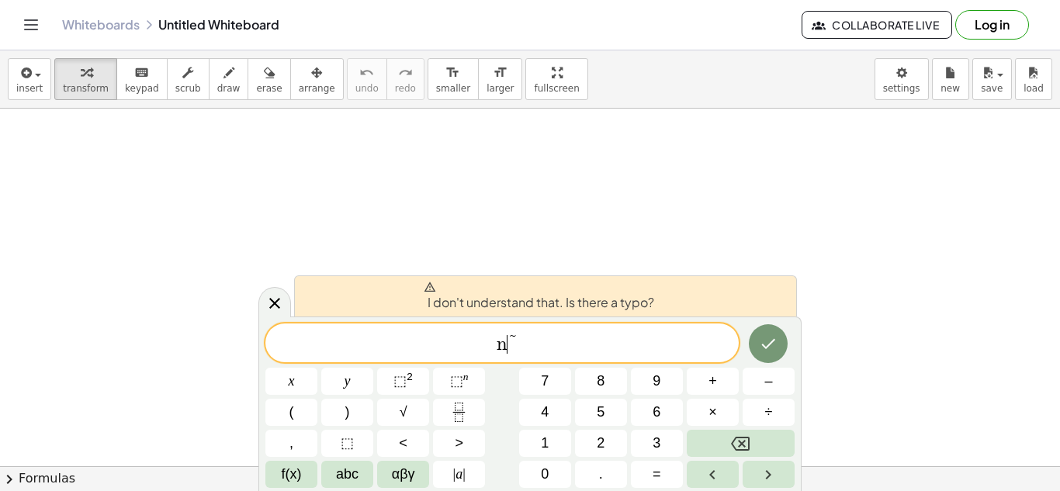
click at [113, 23] on link "Whiteboards" at bounding box center [101, 25] width 78 height 16
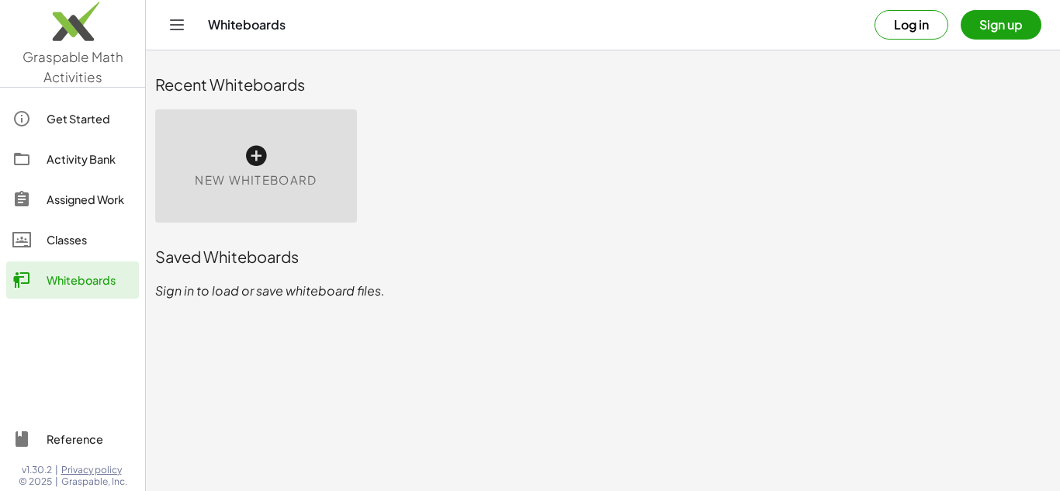
click at [113, 23] on img at bounding box center [72, 25] width 145 height 66
